Goal: Task Accomplishment & Management: Manage account settings

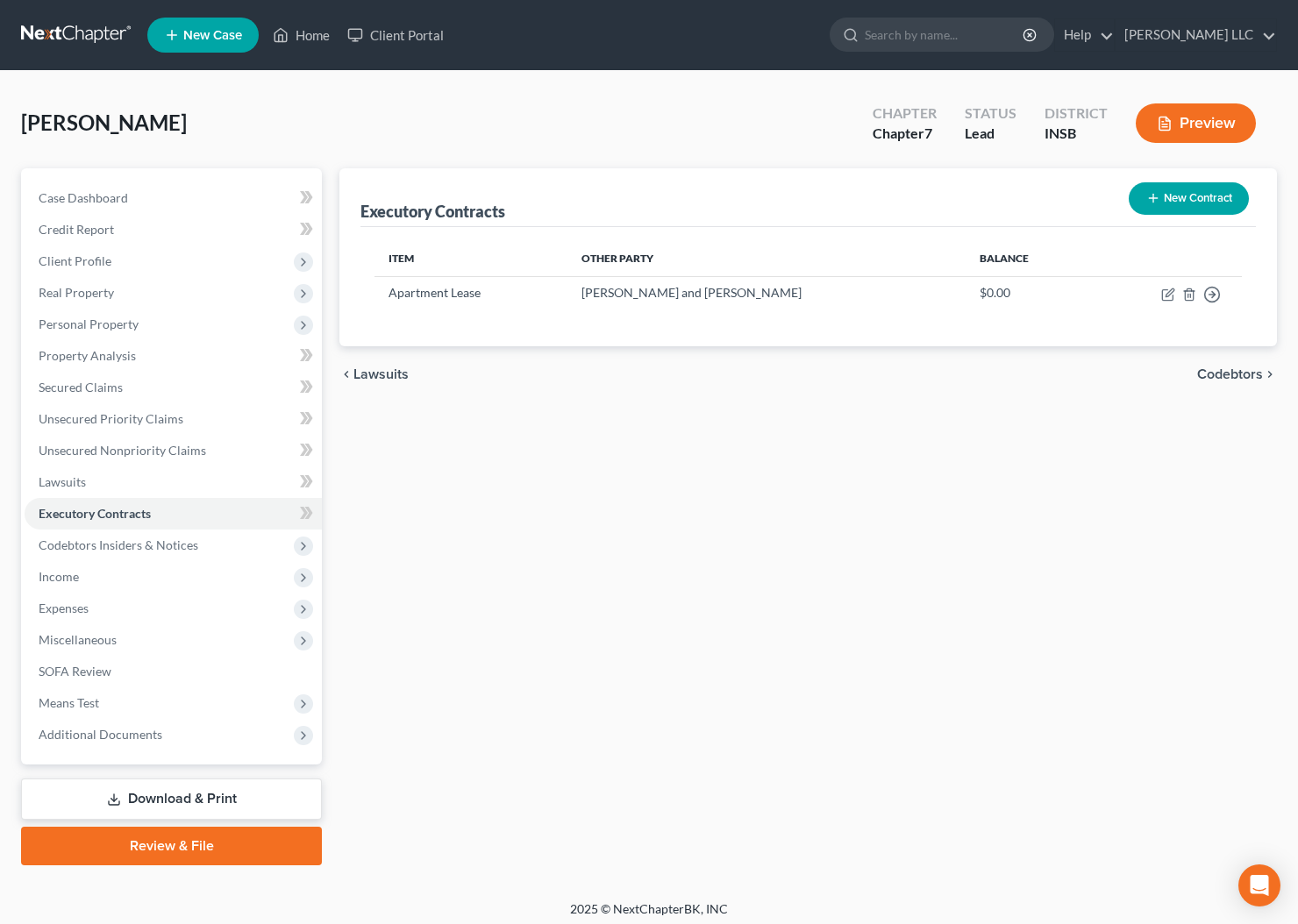
scroll to position [6, 0]
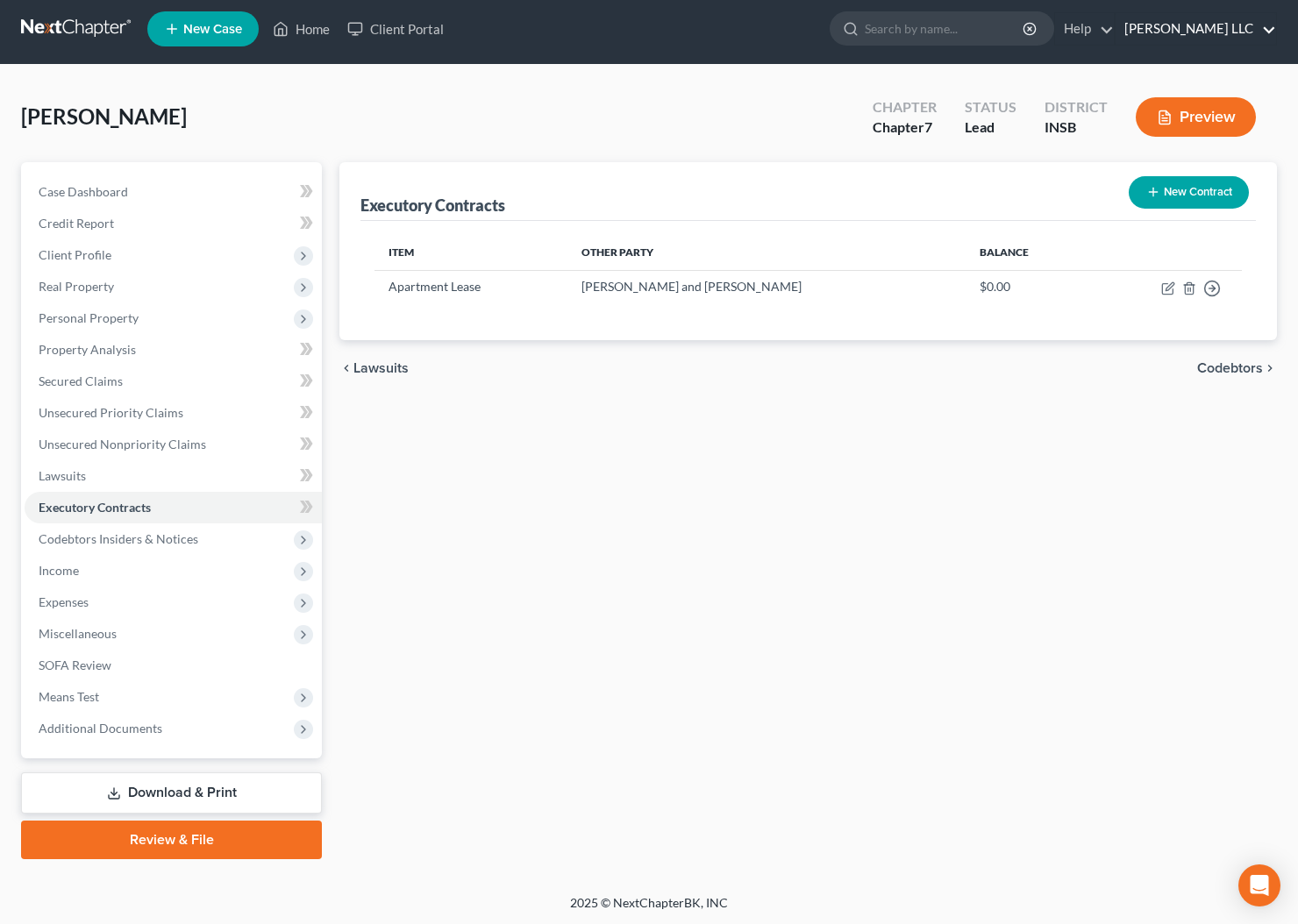
click at [1261, 31] on link "[PERSON_NAME] LLC" at bounding box center [1196, 29] width 161 height 32
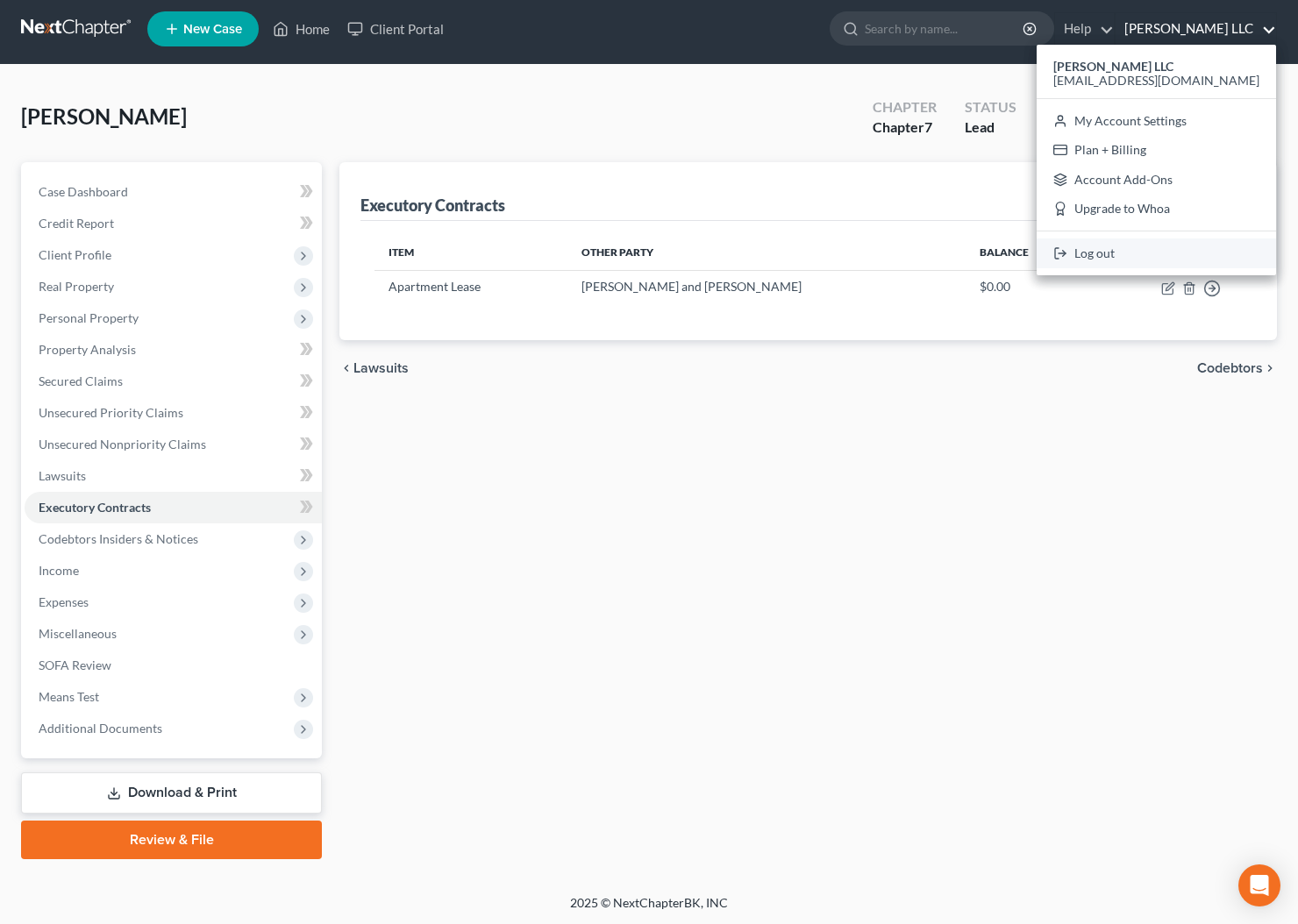
click at [1208, 251] on link "Log out" at bounding box center [1156, 254] width 239 height 30
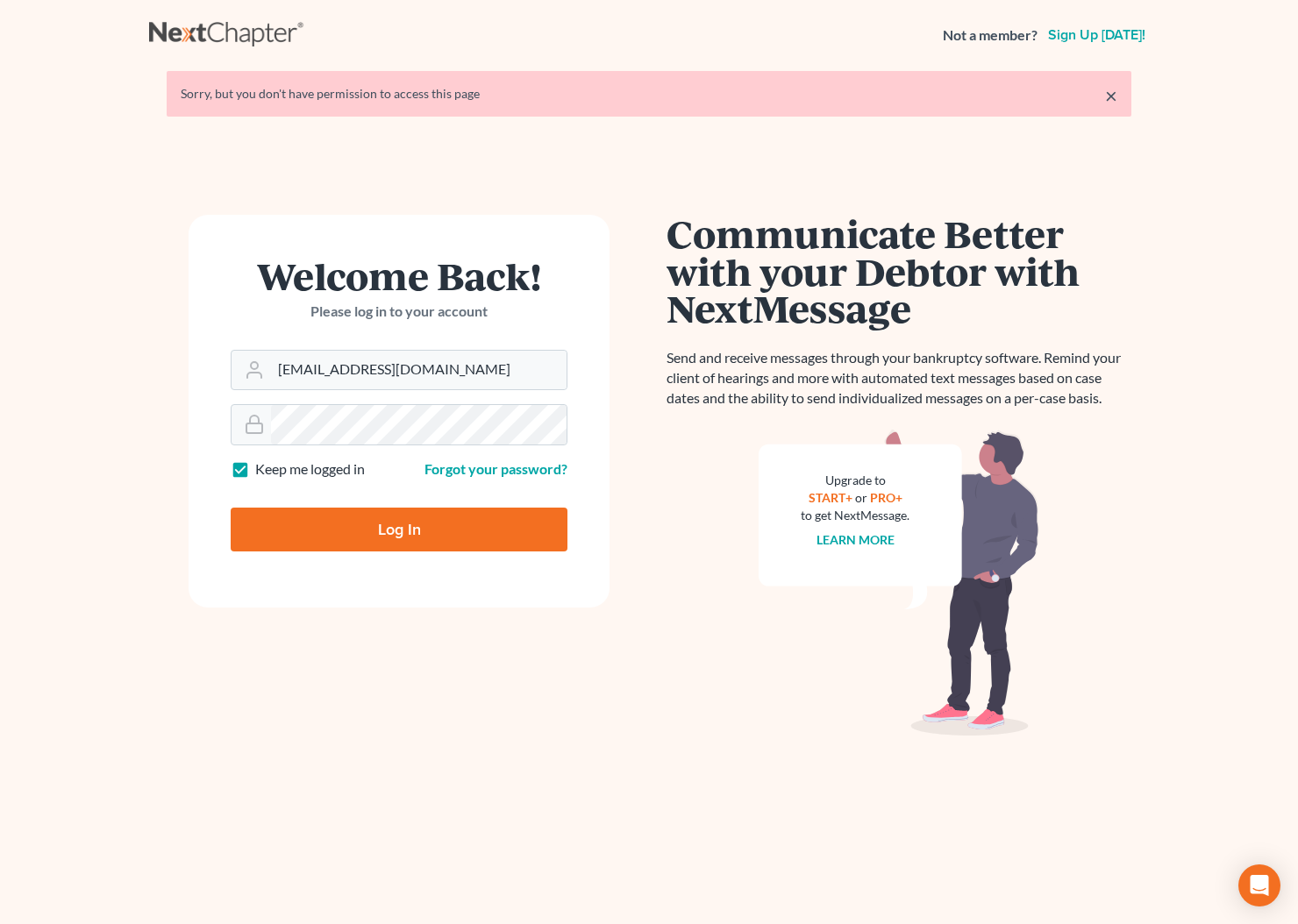
click at [411, 530] on input "Log In" at bounding box center [399, 530] width 337 height 44
type input "Thinking..."
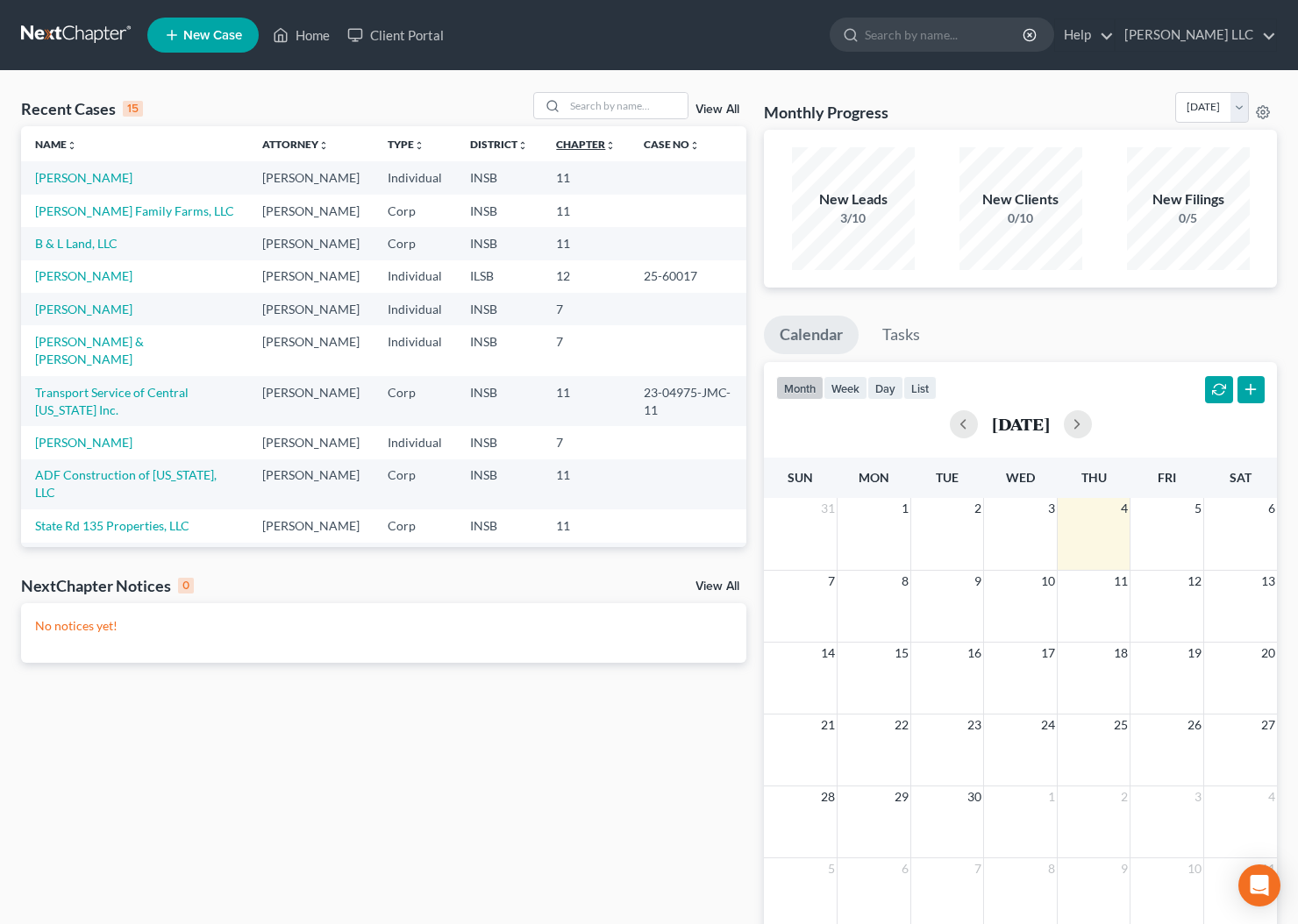
click at [583, 141] on link "Chapter unfold_more expand_more expand_less" at bounding box center [585, 144] width 59 height 13
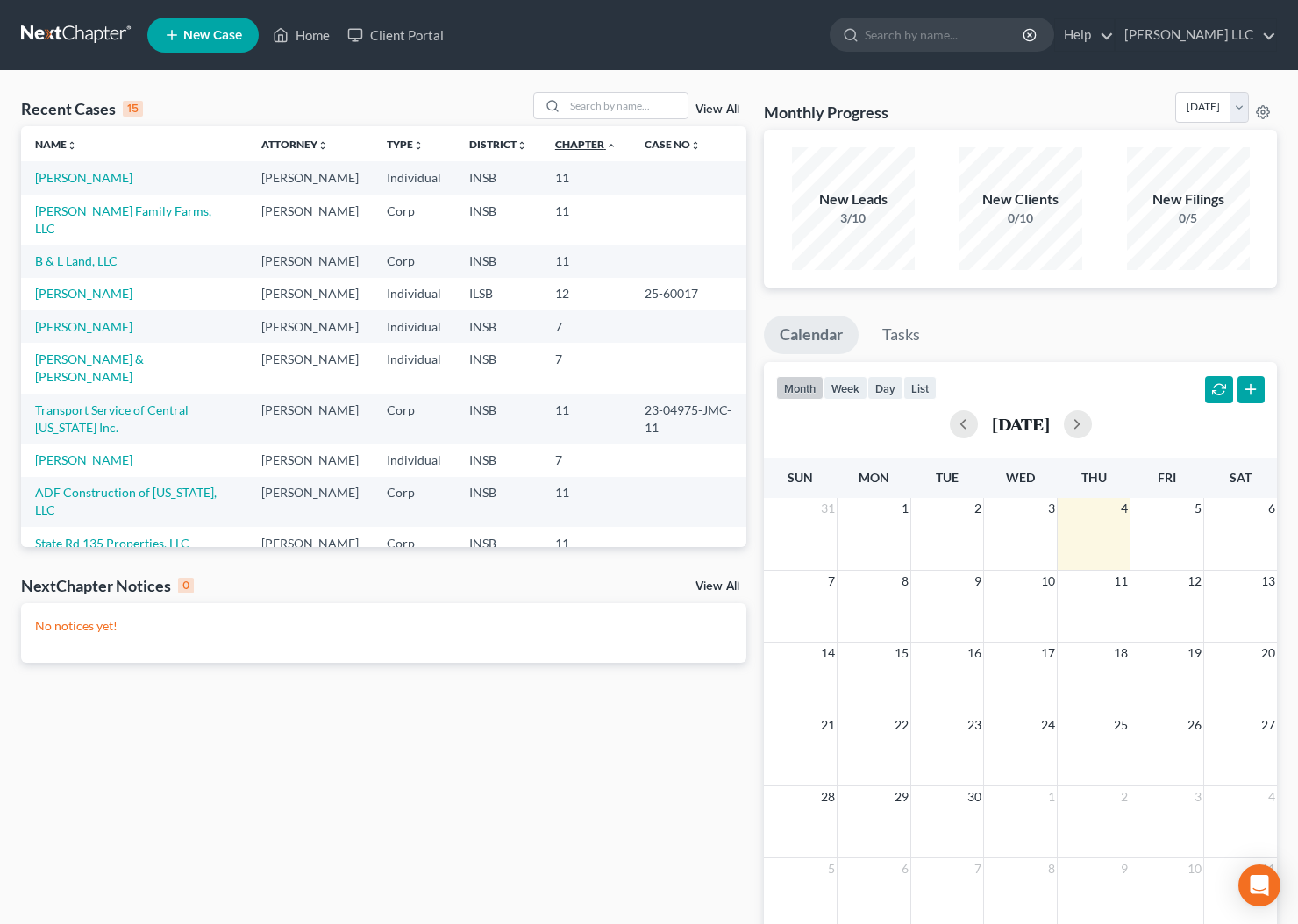
click at [585, 140] on link "Chapter unfold_more expand_more expand_less" at bounding box center [585, 144] width 61 height 13
click at [606, 142] on icon "expand_more" at bounding box center [611, 146] width 11 height 11
click at [574, 144] on link "Chapter unfold_more expand_more expand_less" at bounding box center [585, 144] width 61 height 13
click at [716, 113] on link "View All" at bounding box center [717, 110] width 44 height 12
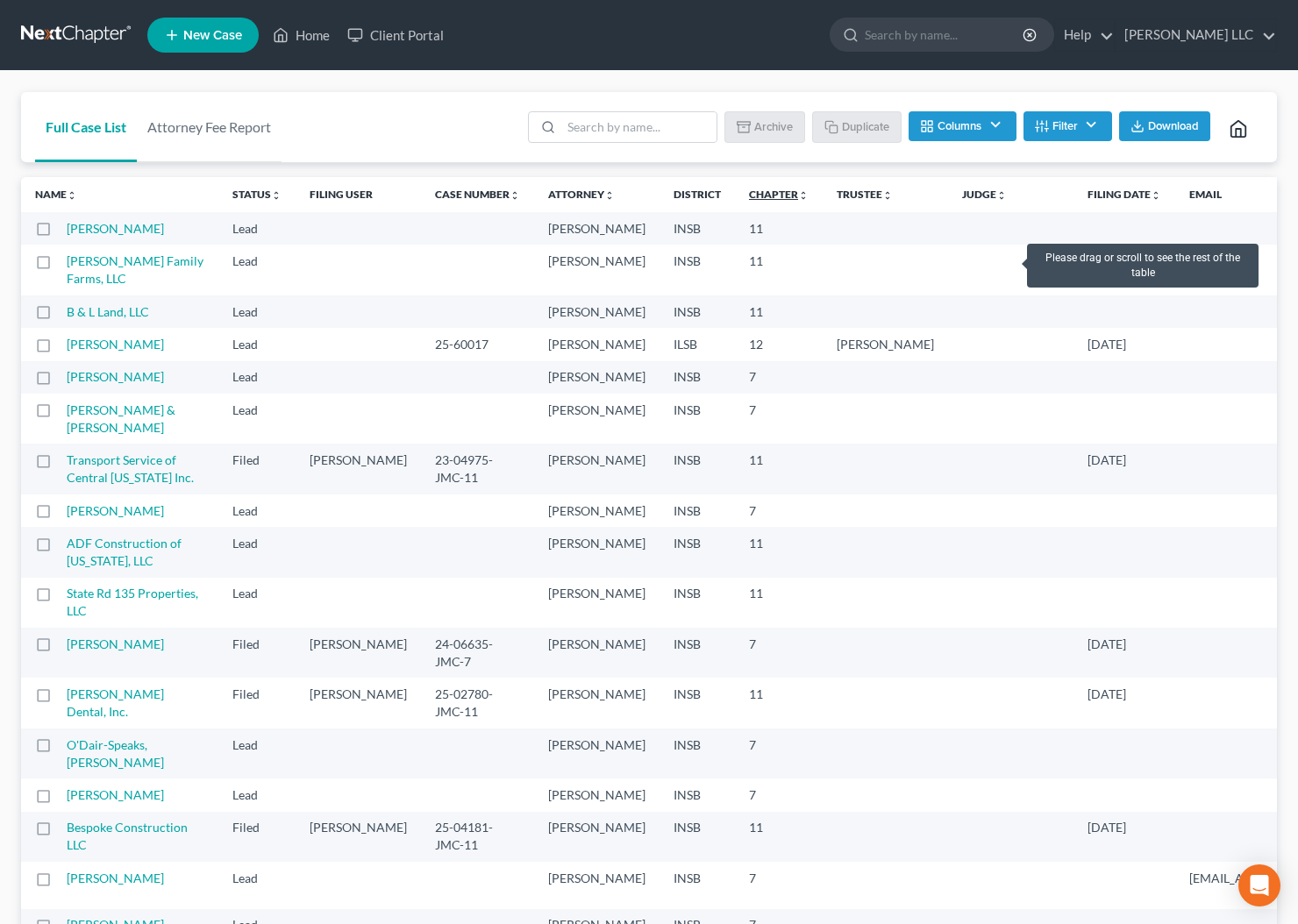
click at [748, 194] on link "Chapter unfold_more expand_more expand_less" at bounding box center [778, 193] width 59 height 13
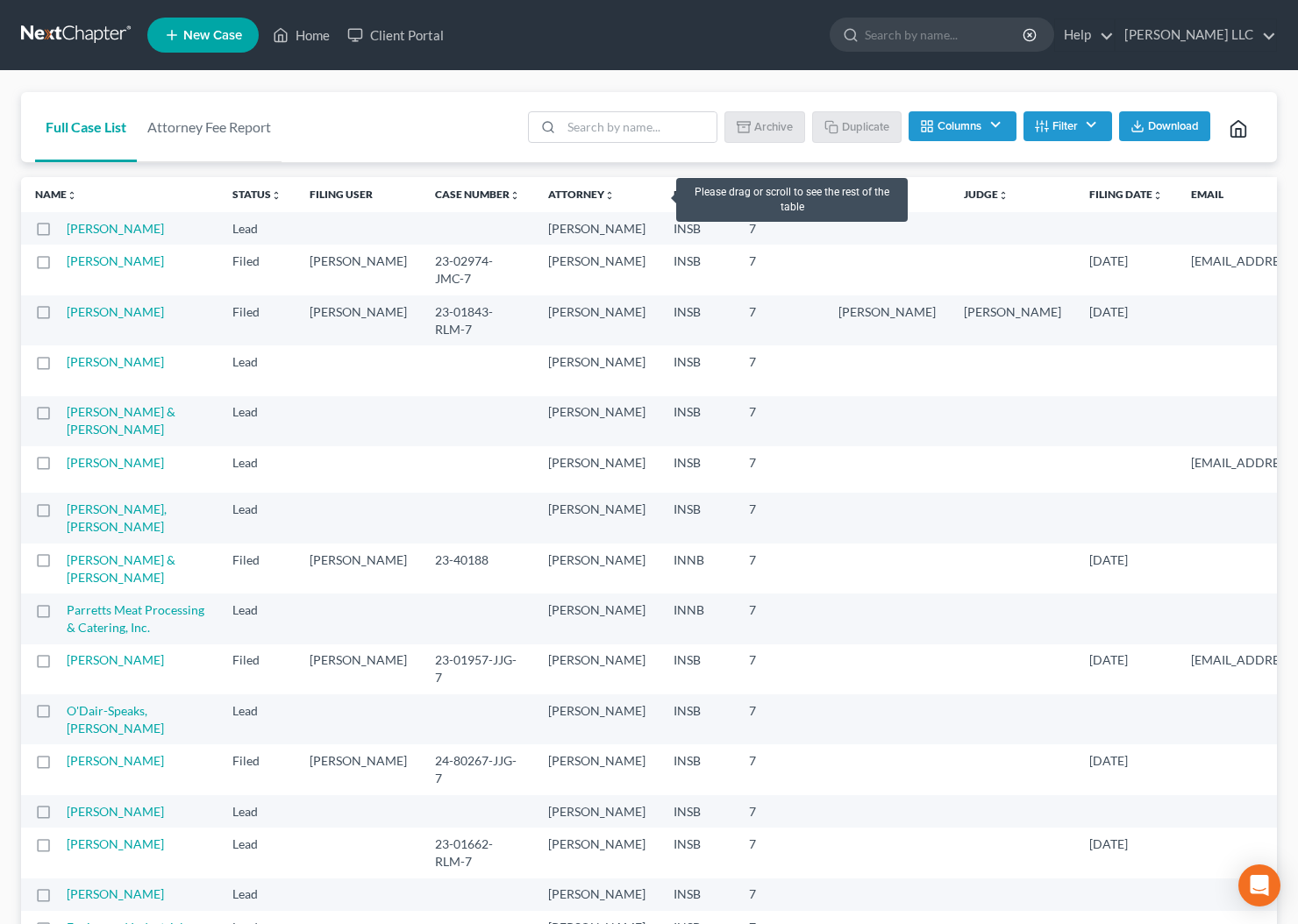
click at [748, 192] on link "Chapter unfold_more expand_more expand_less" at bounding box center [778, 193] width 61 height 13
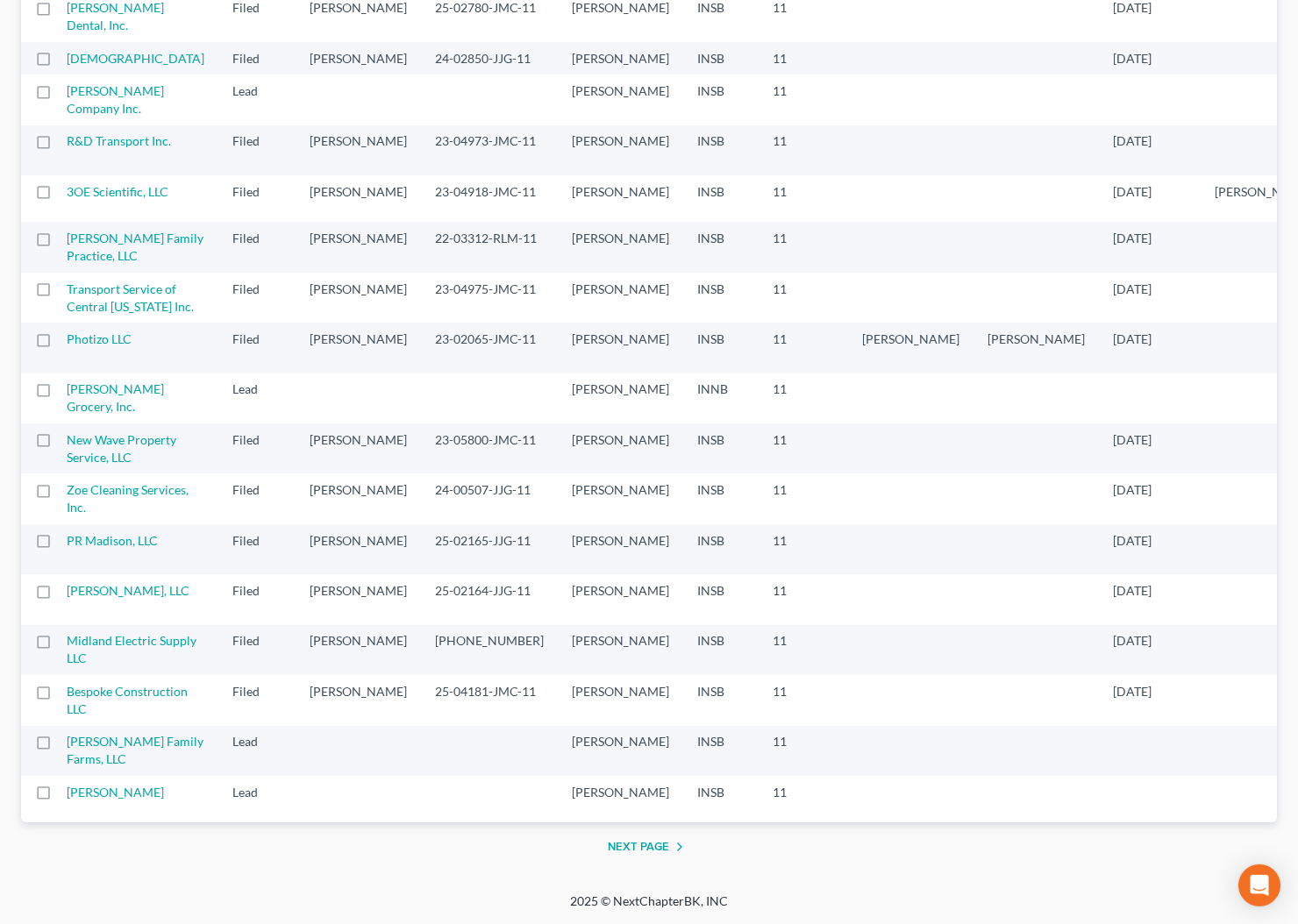
scroll to position [2468, 0]
